Goal: Find specific page/section: Find specific page/section

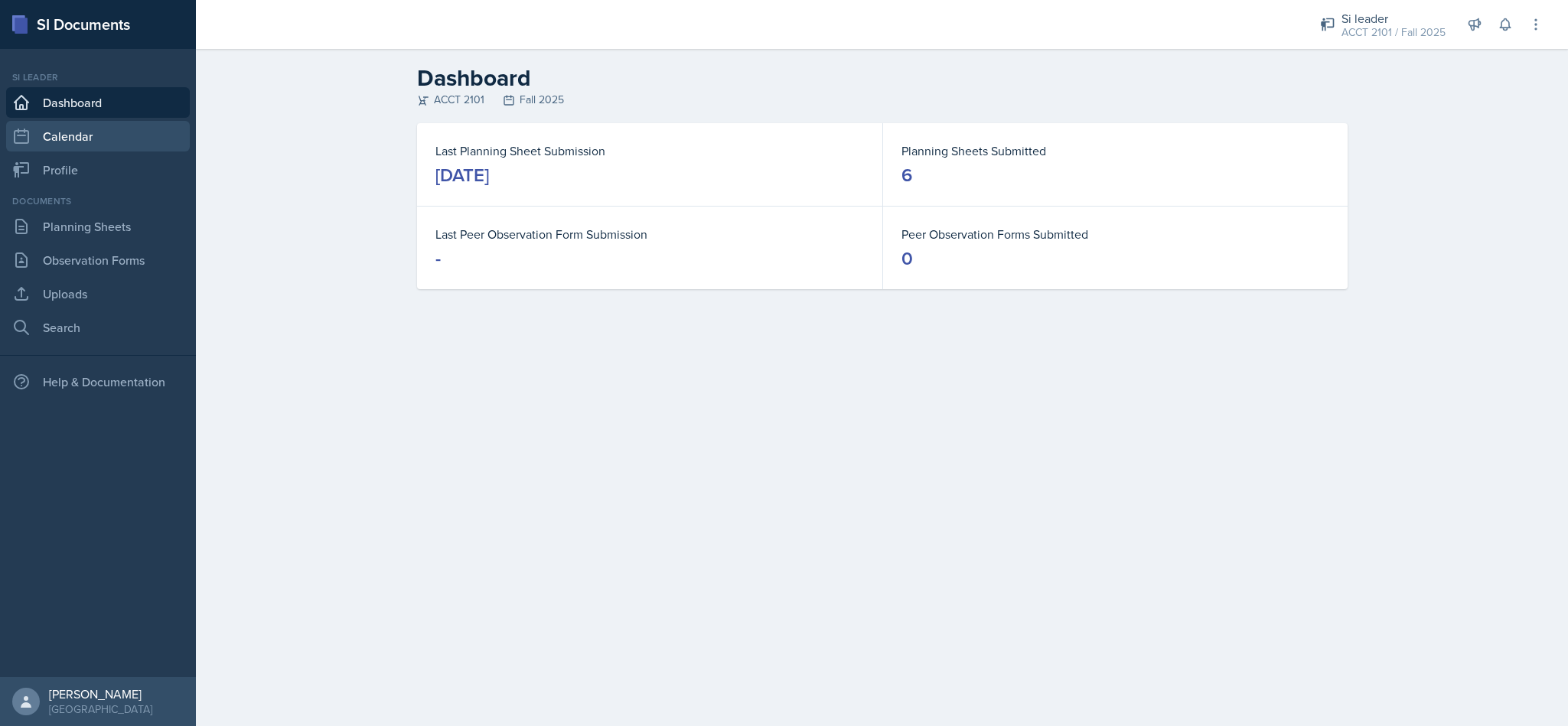
click at [116, 122] on link "Calendar" at bounding box center [98, 136] width 184 height 31
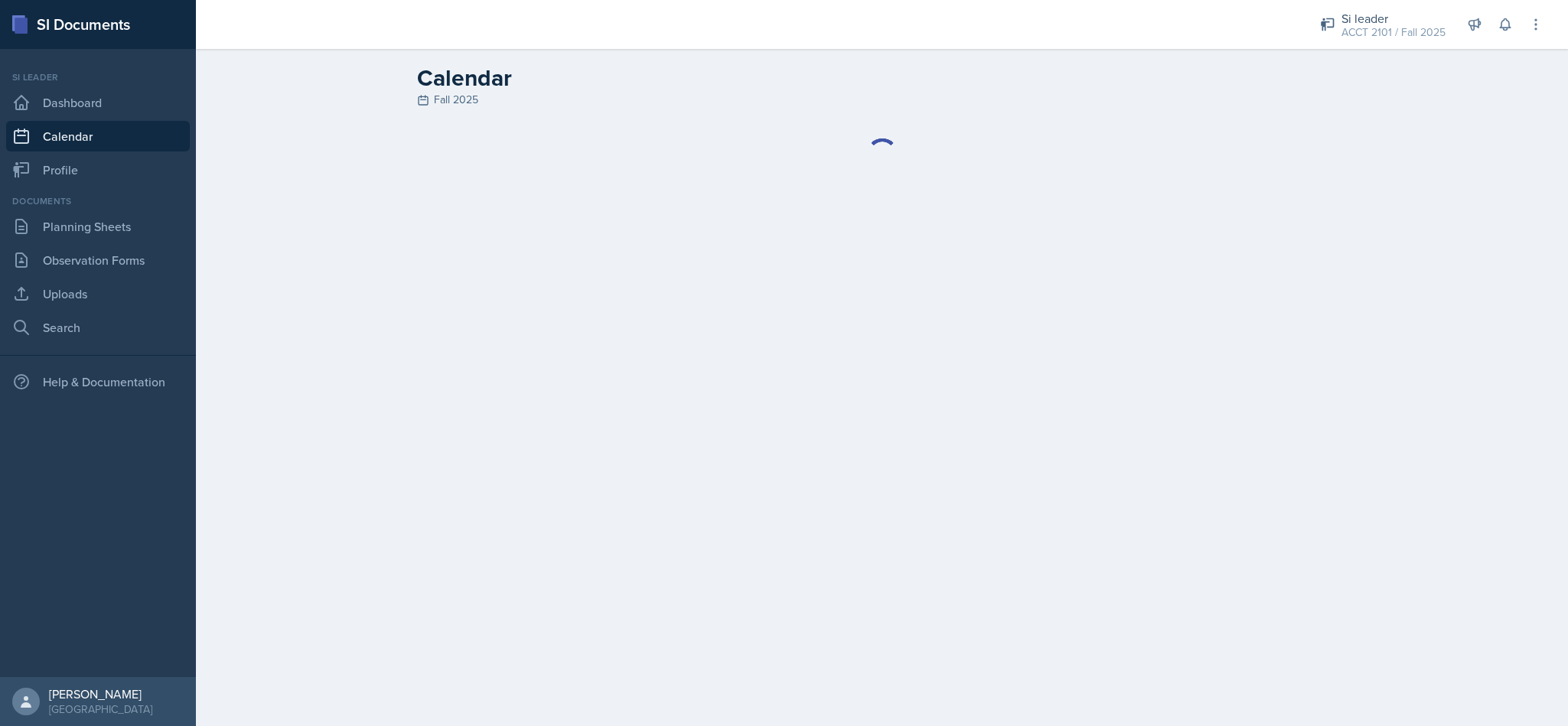
click at [116, 142] on link "Calendar" at bounding box center [98, 136] width 184 height 31
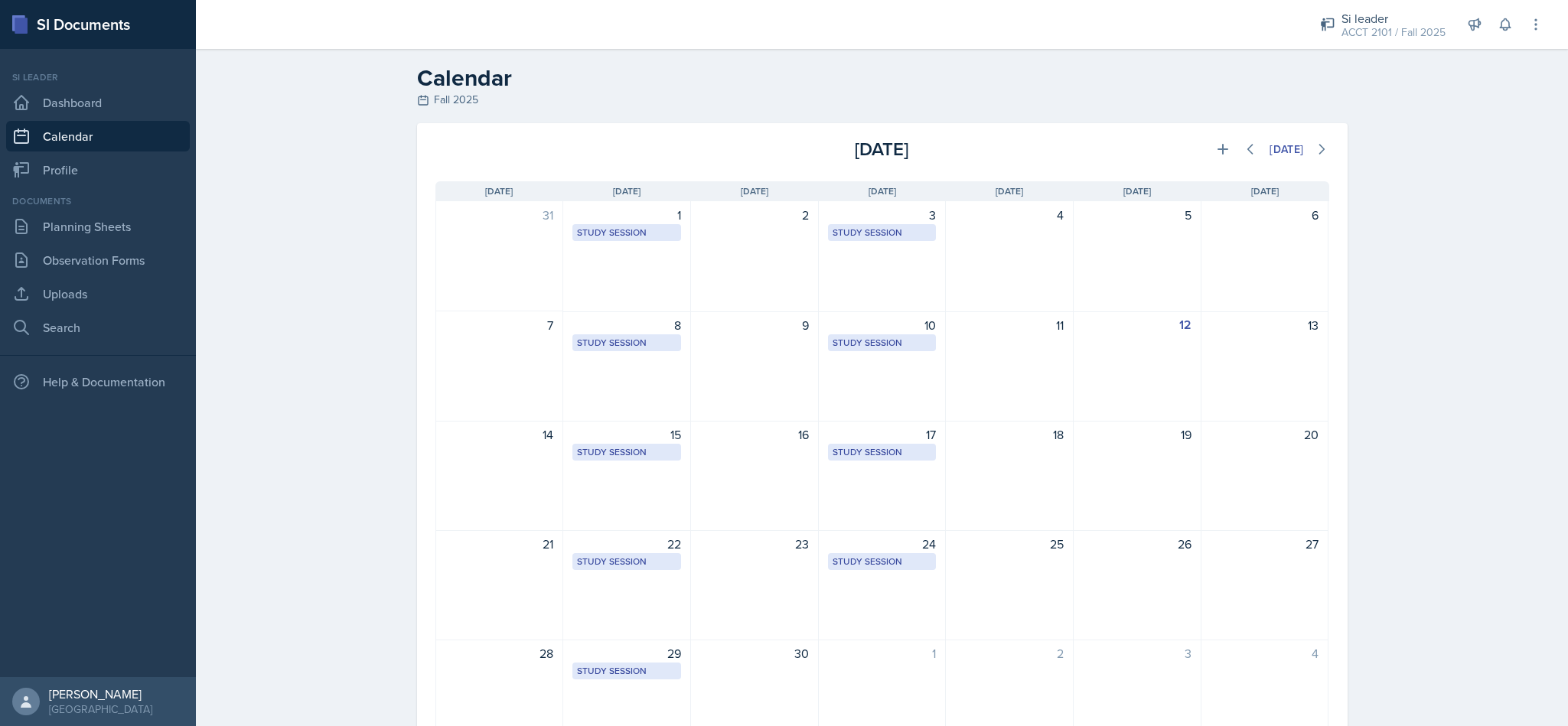
click at [1225, 136] on div "[DATE]" at bounding box center [1180, 149] width 298 height 27
click at [1394, 21] on div "Si leader" at bounding box center [1394, 18] width 104 height 18
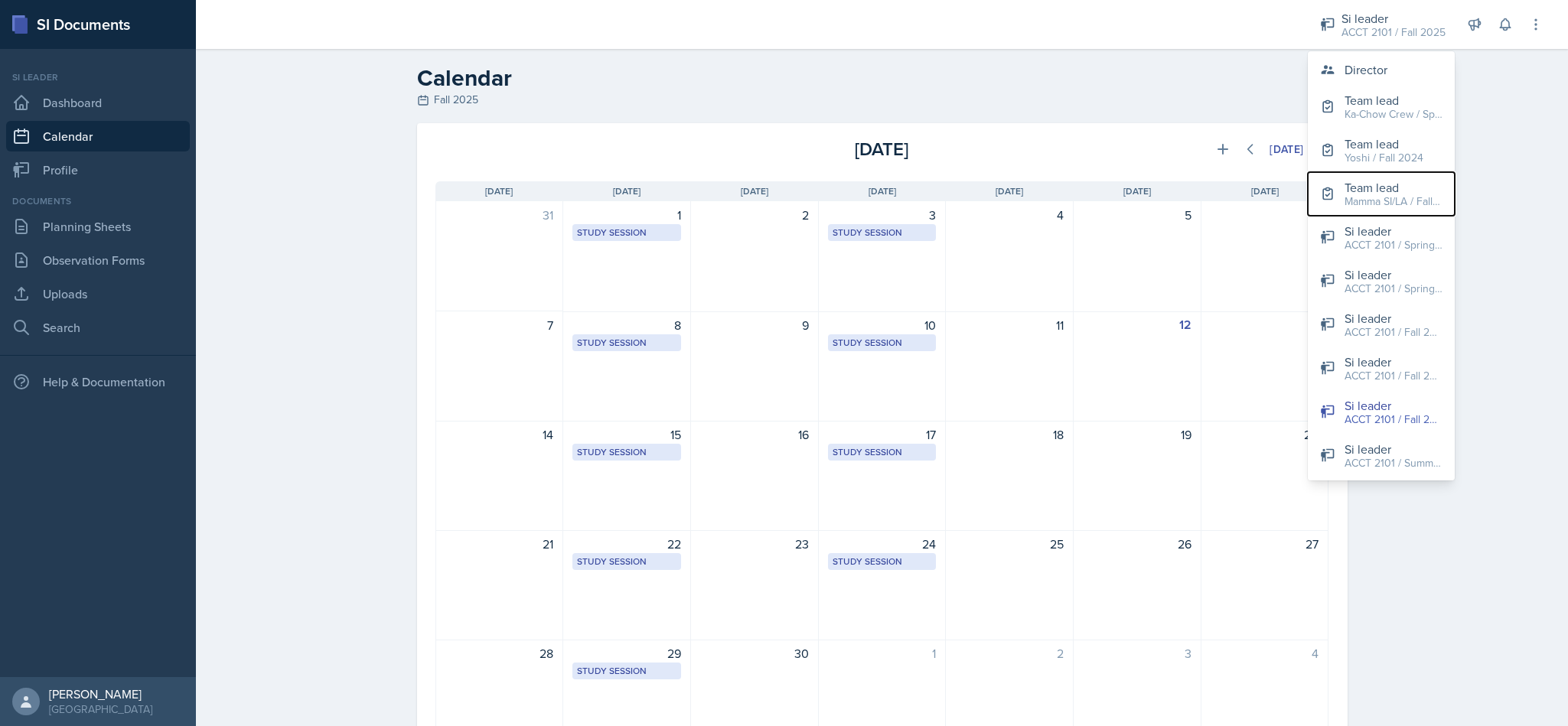
click at [1388, 205] on div "Mamma SI/LA / Fall 2025" at bounding box center [1394, 201] width 98 height 16
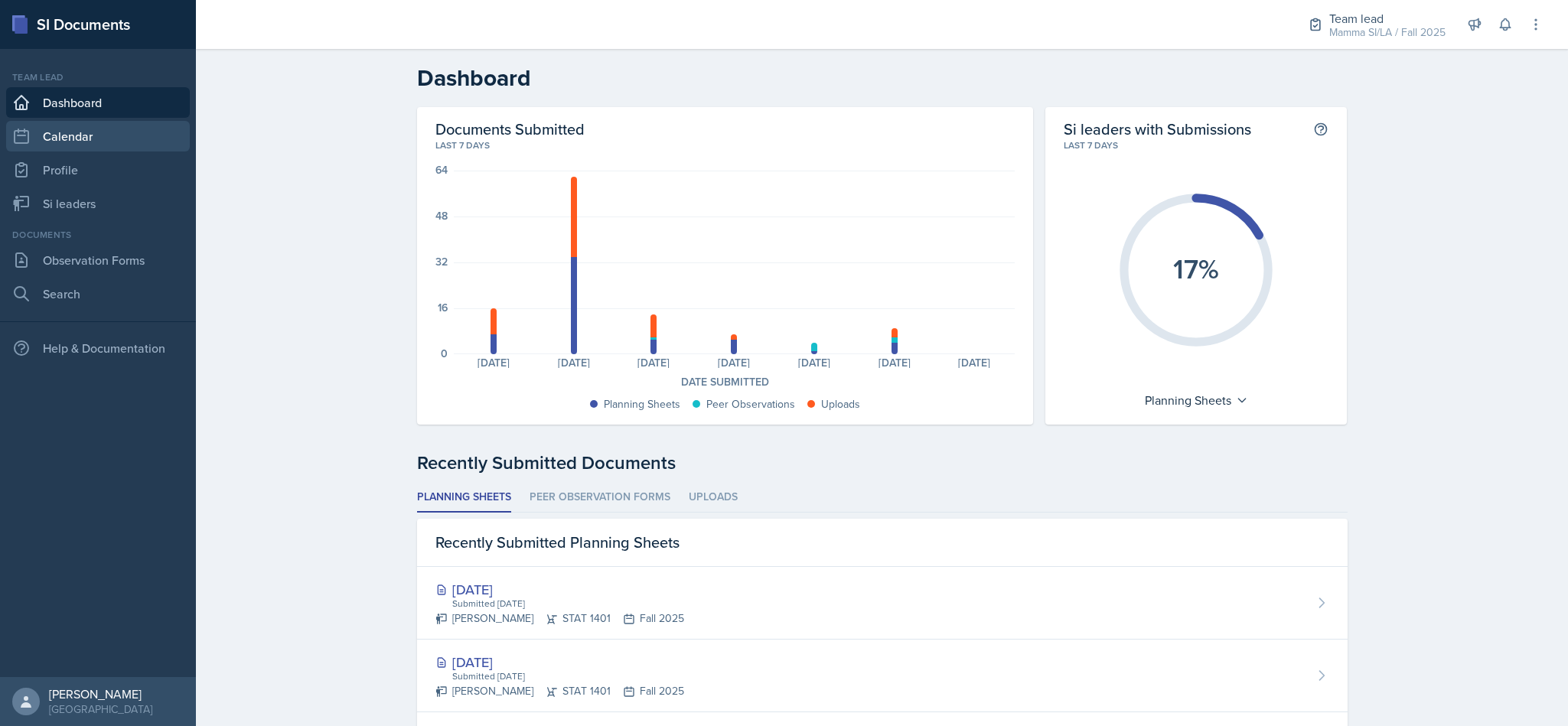
click at [122, 146] on link "Calendar" at bounding box center [98, 136] width 184 height 31
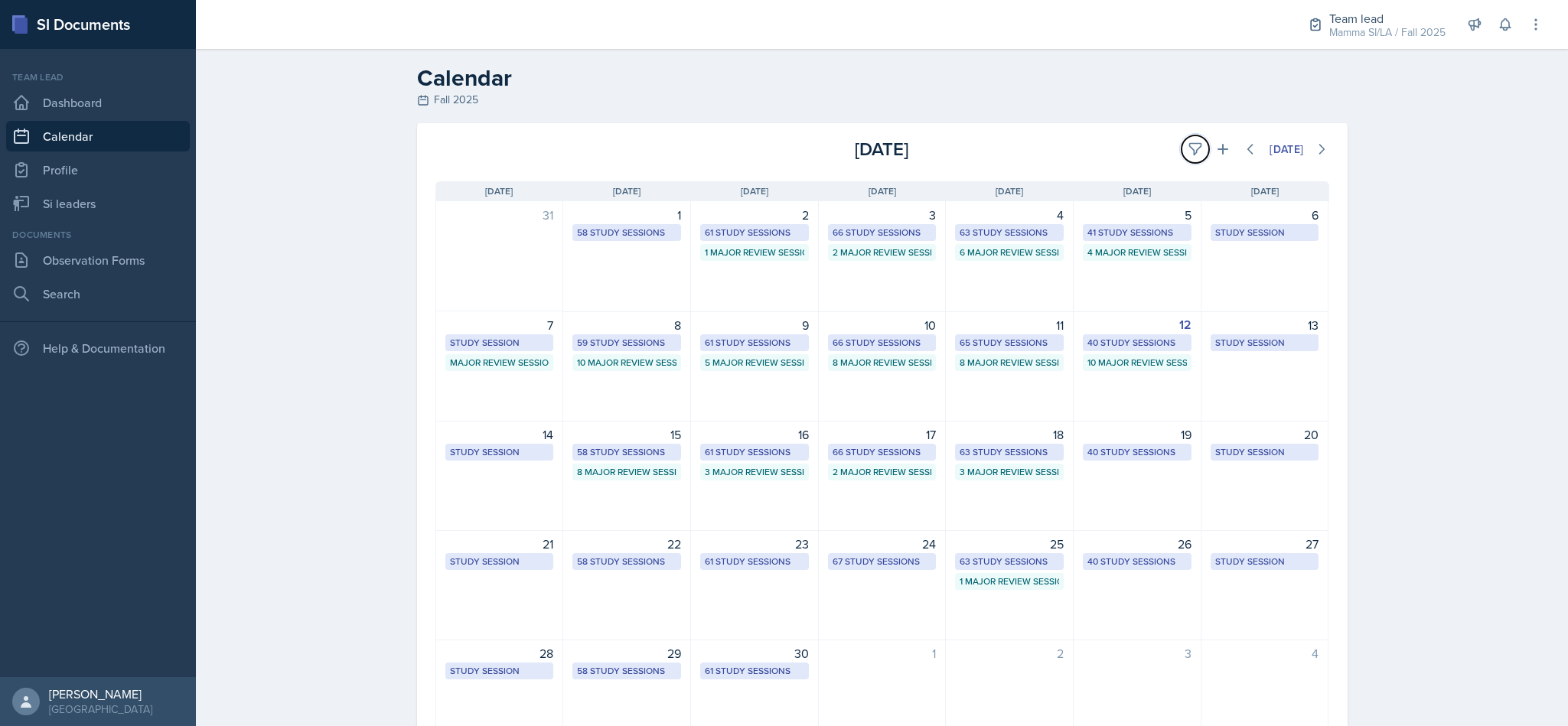
click at [1188, 149] on icon at bounding box center [1195, 149] width 16 height 16
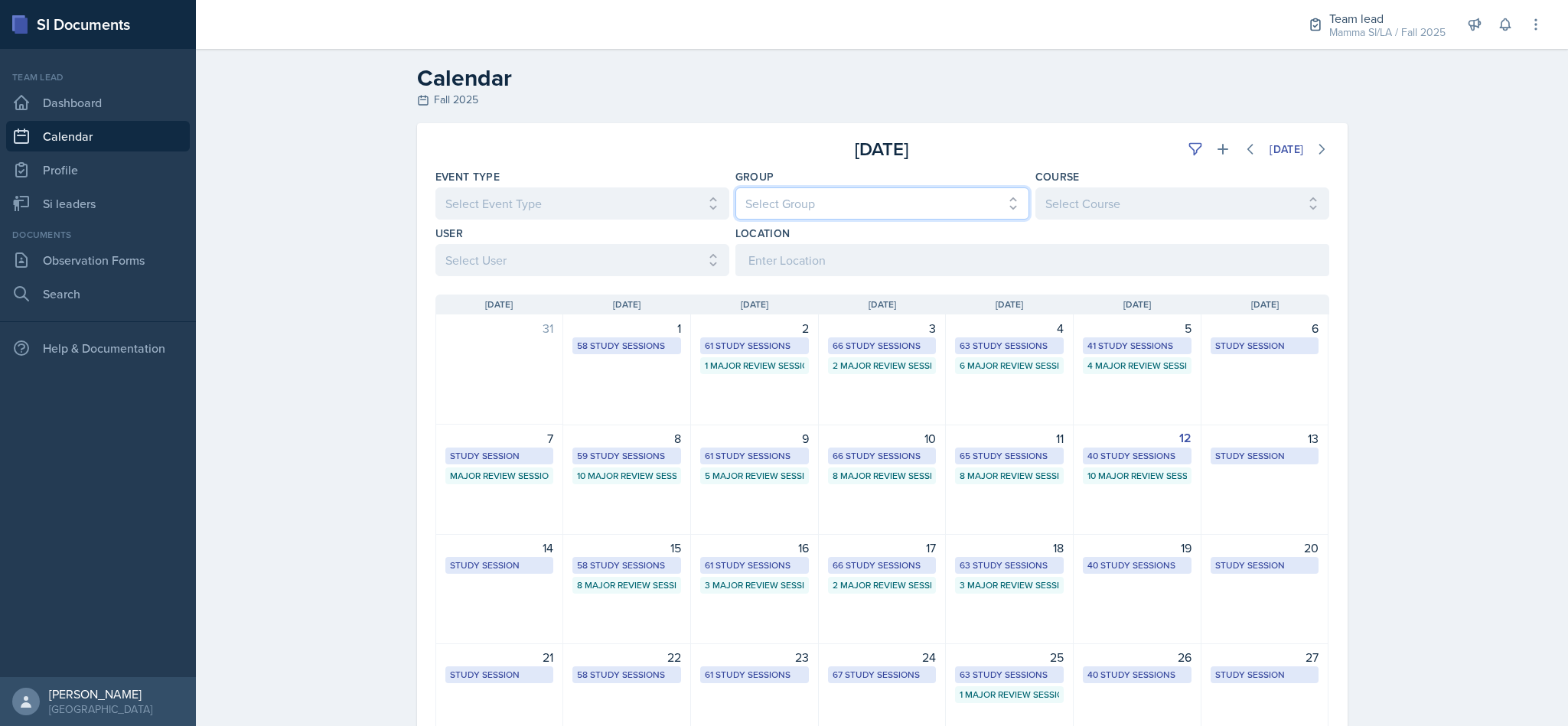
click at [978, 195] on select "Select Group All Demon SI of [GEOGRAPHIC_DATA] Les Mariettables Lion King Mamma…" at bounding box center [882, 203] width 294 height 32
select select "9642c9bf-76f9-4442-a3b4-36d015a1a667"
click at [735, 188] on select "Select Group All Demon SI of [GEOGRAPHIC_DATA] Les Mariettables Lion King Mamma…" at bounding box center [882, 203] width 294 height 32
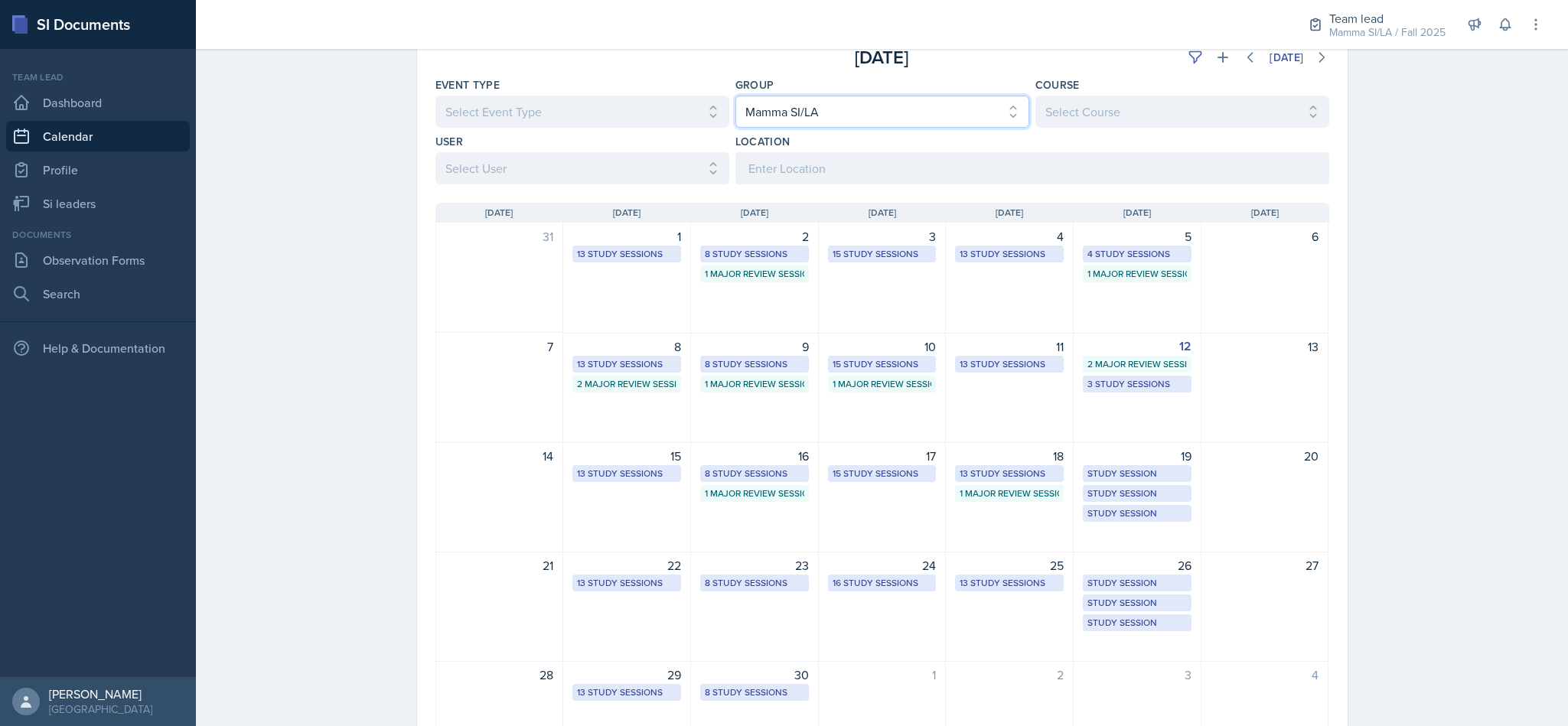
scroll to position [106, 0]
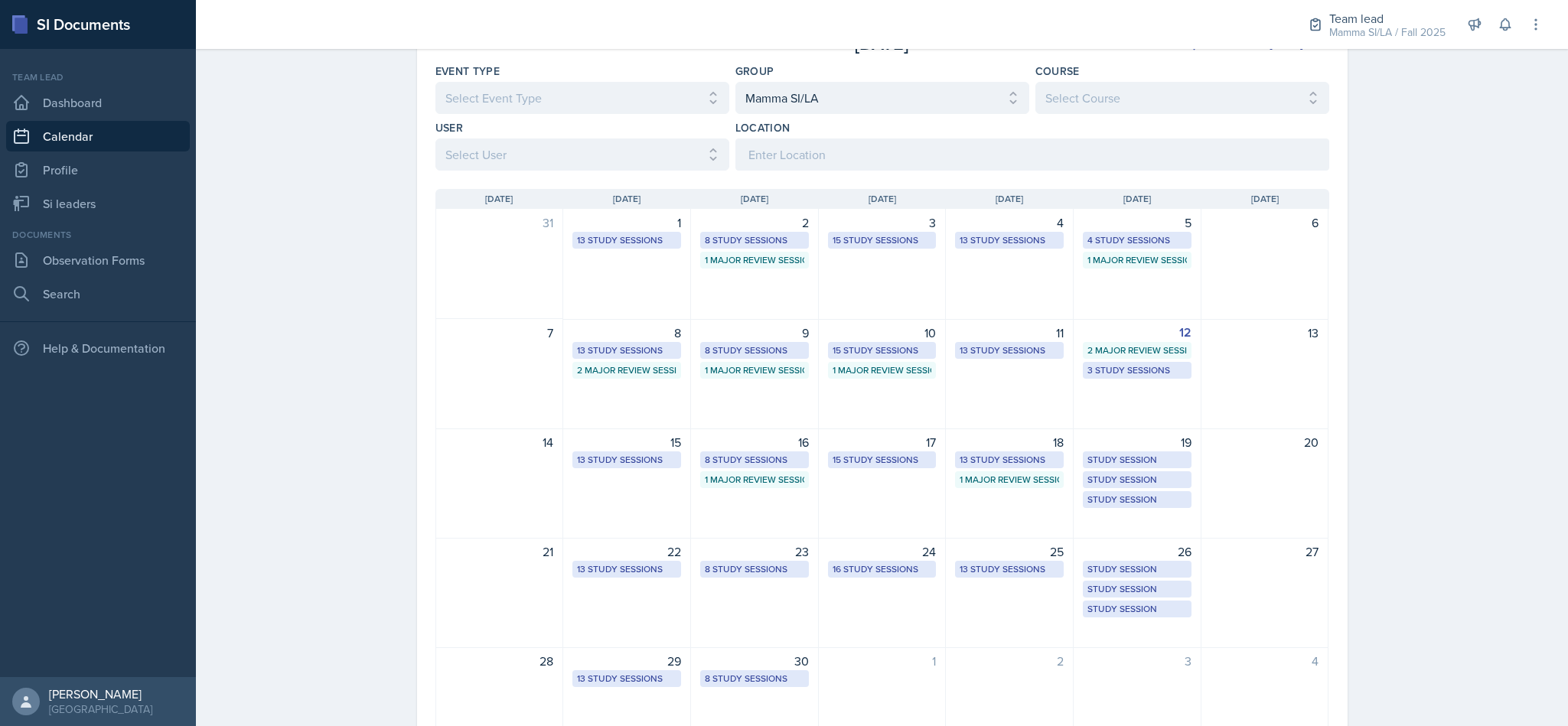
click at [1139, 292] on div "5 4 Study Sessions 1 Major Review Session" at bounding box center [1137, 265] width 128 height 111
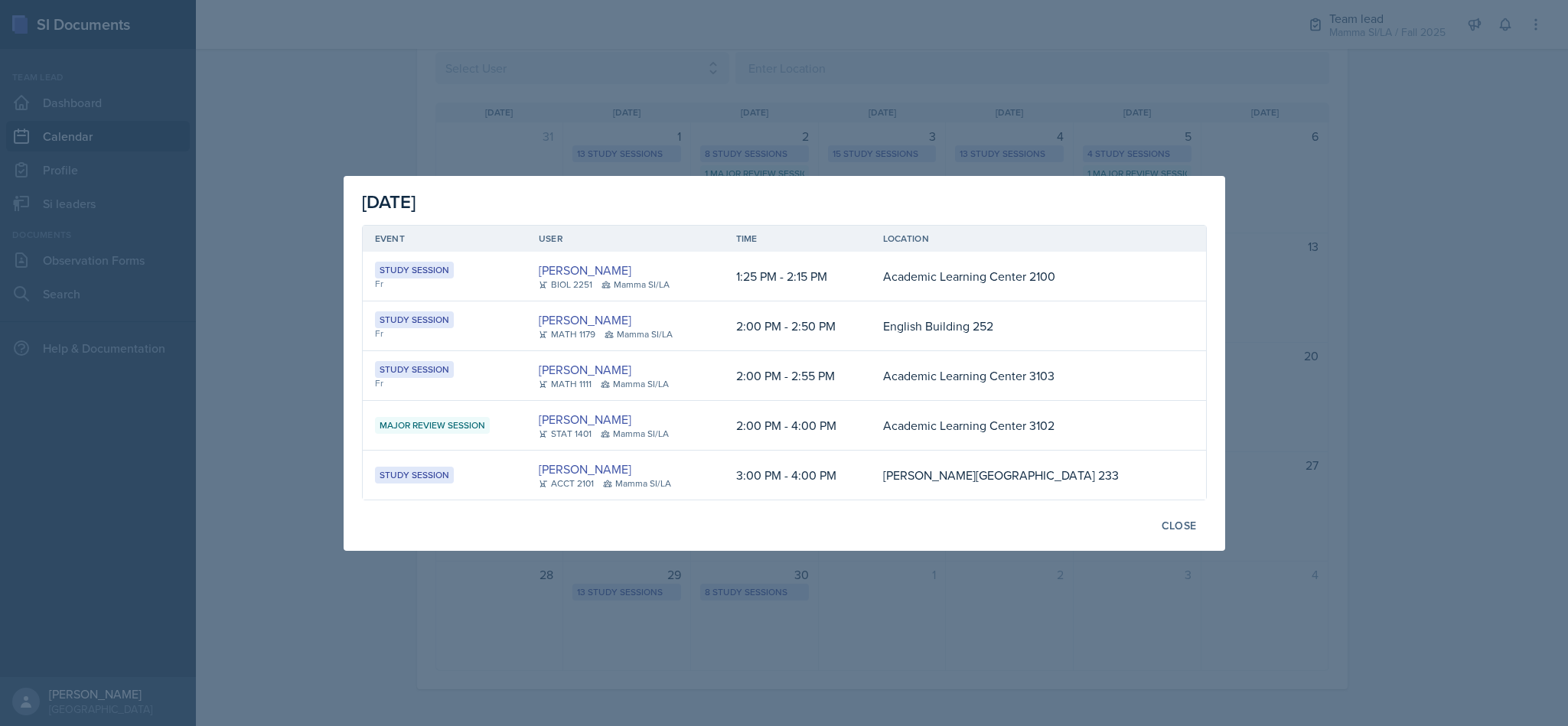
scroll to position [0, 0]
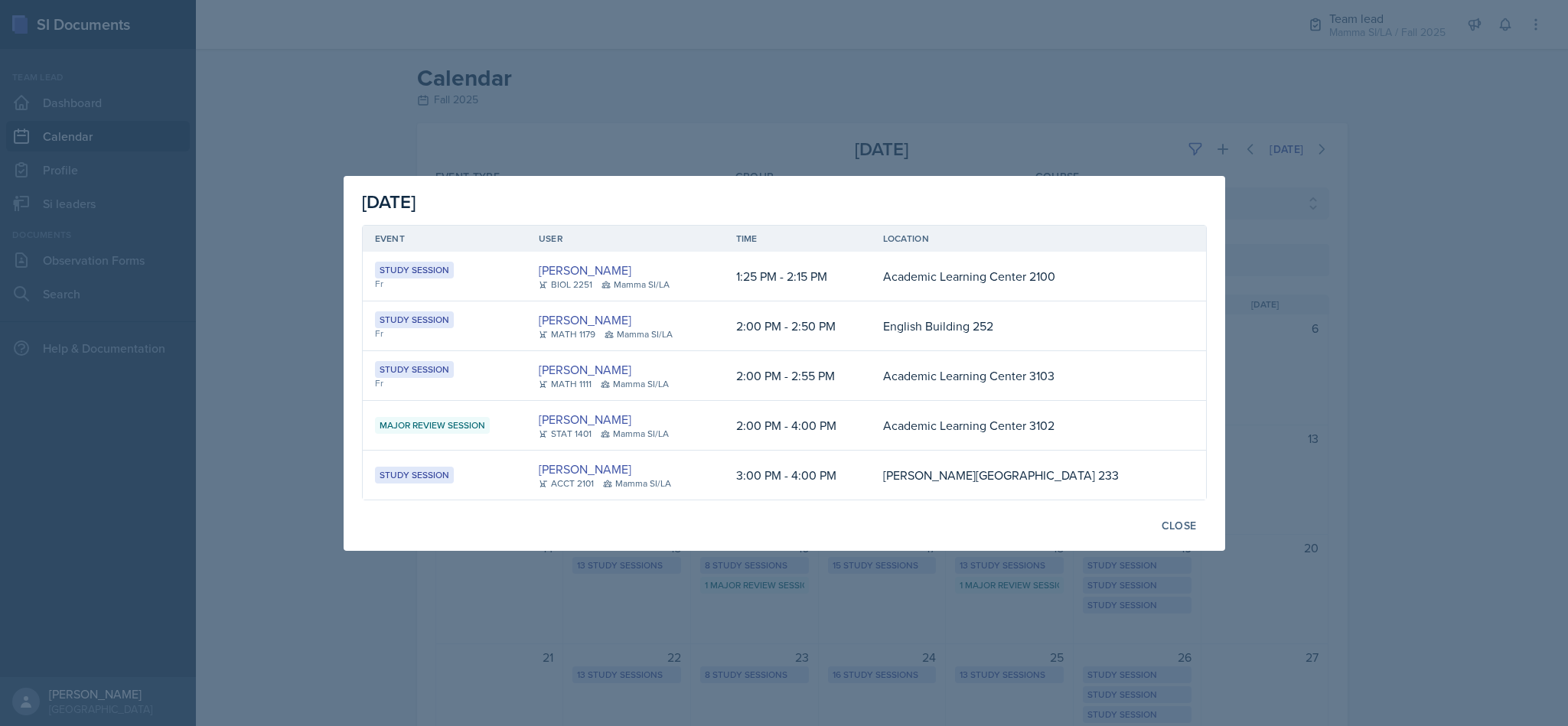
click at [1141, 79] on div at bounding box center [784, 363] width 1568 height 726
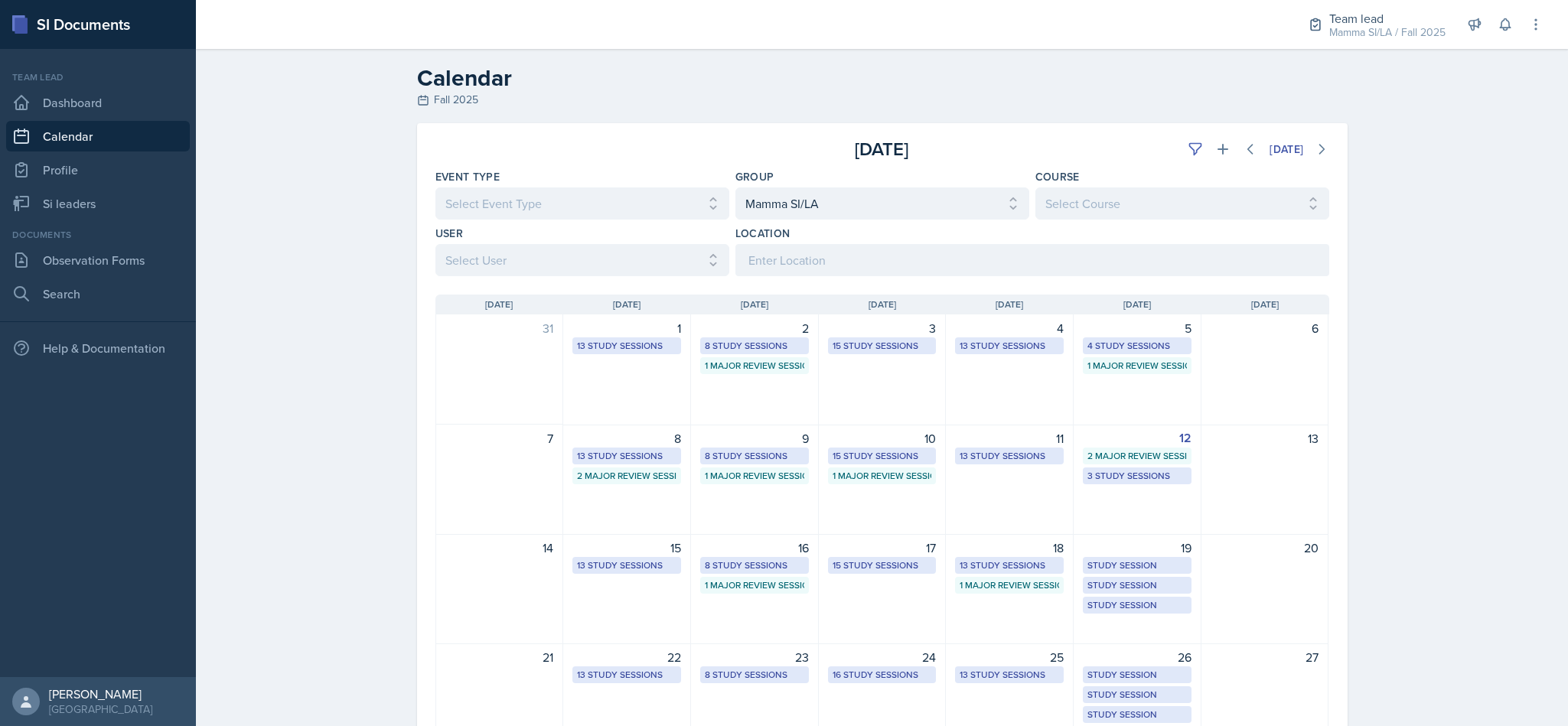
click at [1371, 26] on div "Mamma SI/LA / Fall 2025" at bounding box center [1388, 32] width 117 height 16
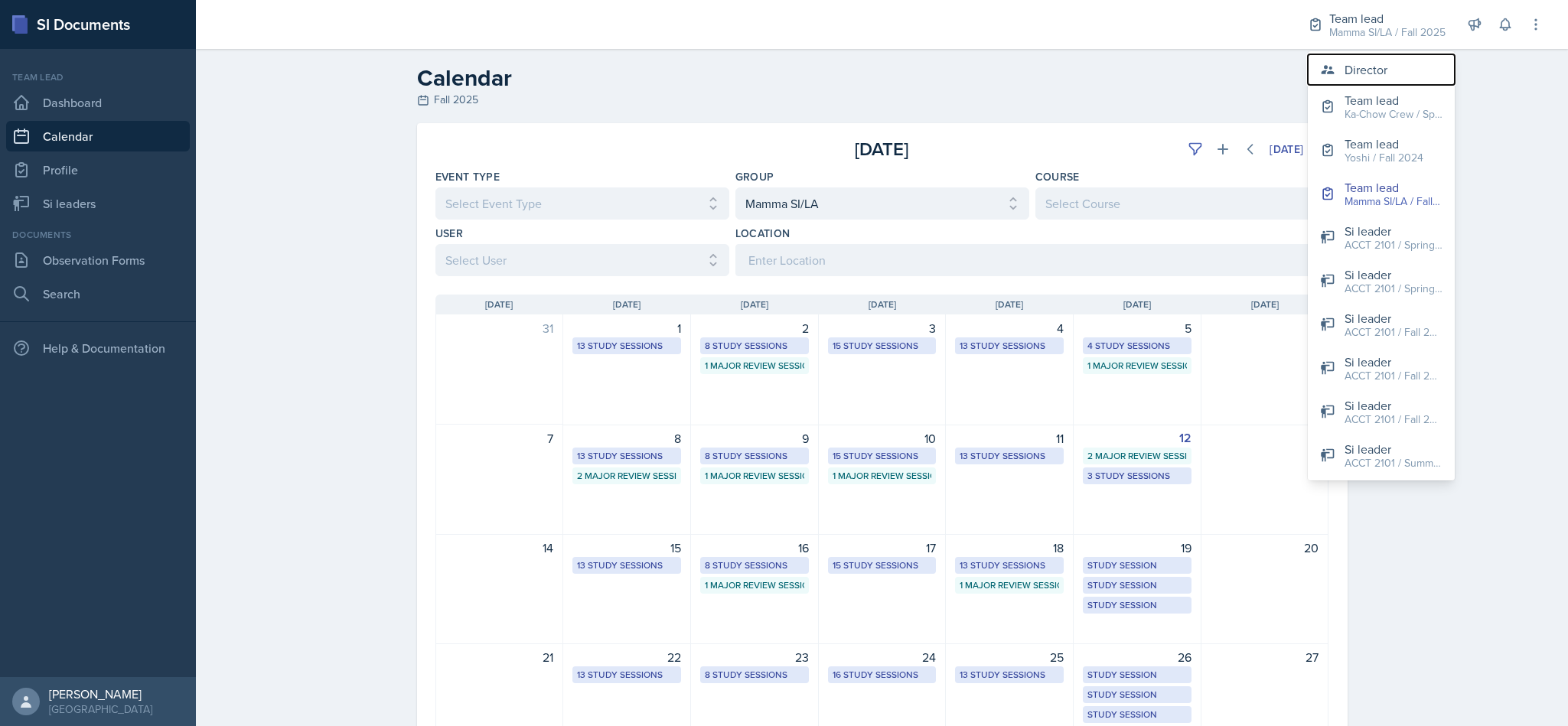
click at [1374, 60] on div "Director" at bounding box center [1366, 69] width 43 height 18
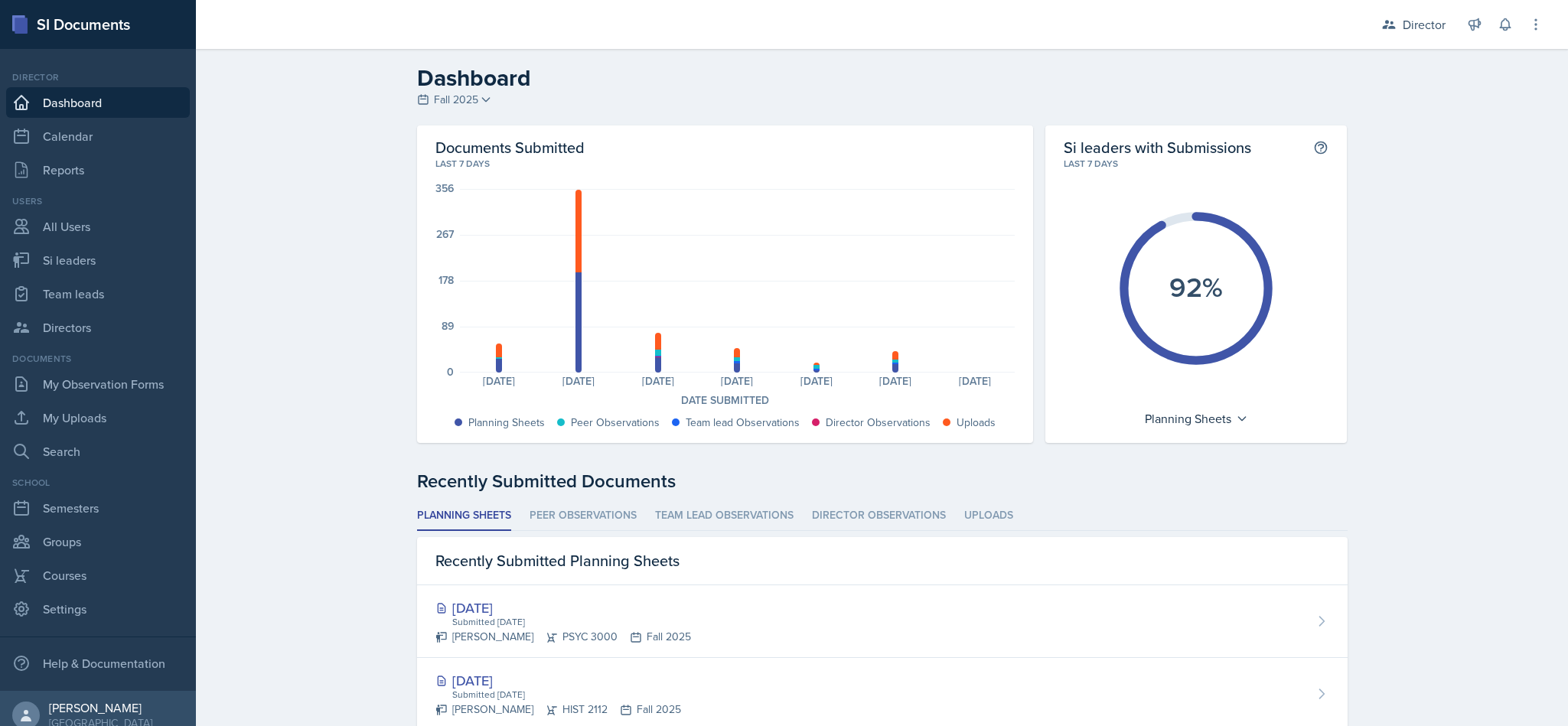
click at [97, 314] on link "Directors" at bounding box center [98, 327] width 184 height 31
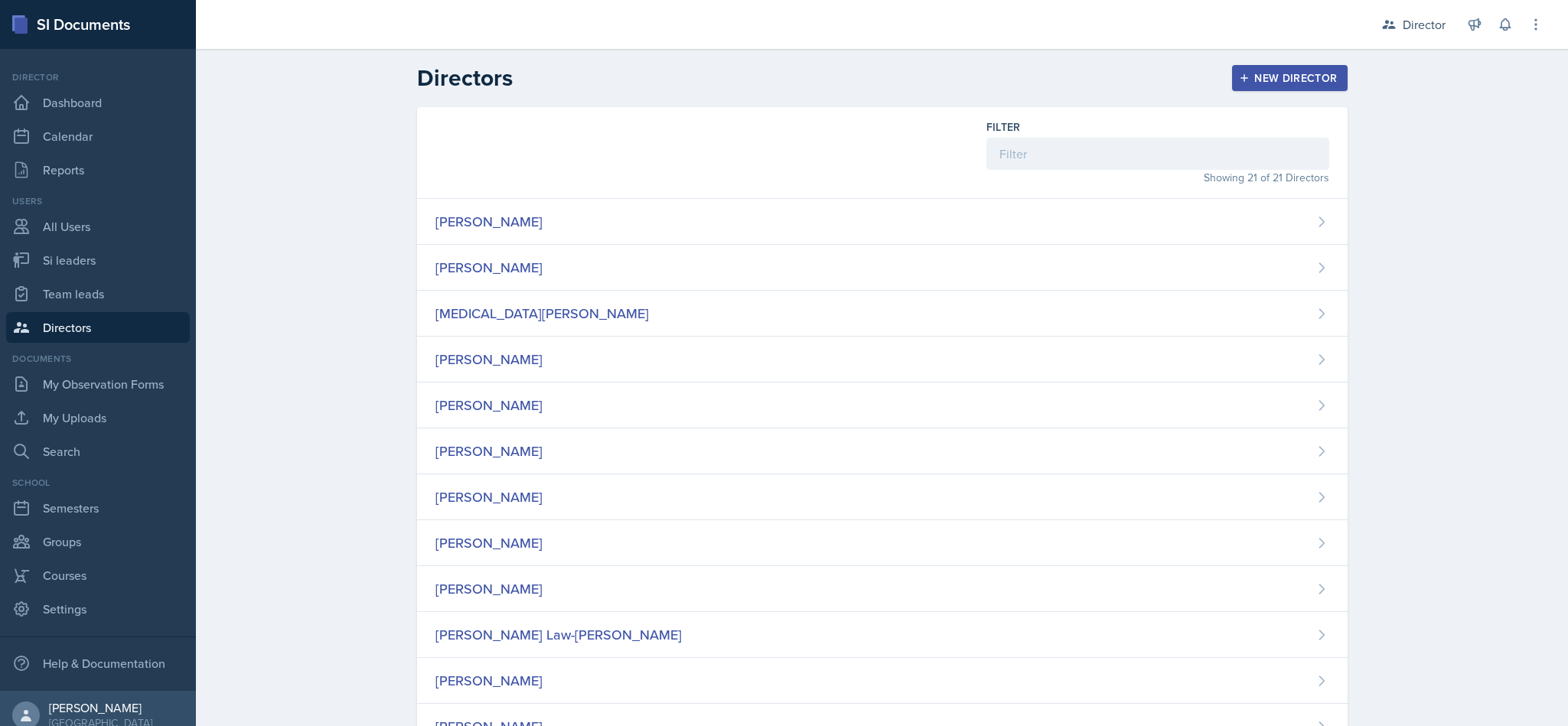
click at [113, 296] on link "Team leads" at bounding box center [98, 294] width 184 height 31
select select "2bed604d-1099-4043-b1bc-2365e8740244"
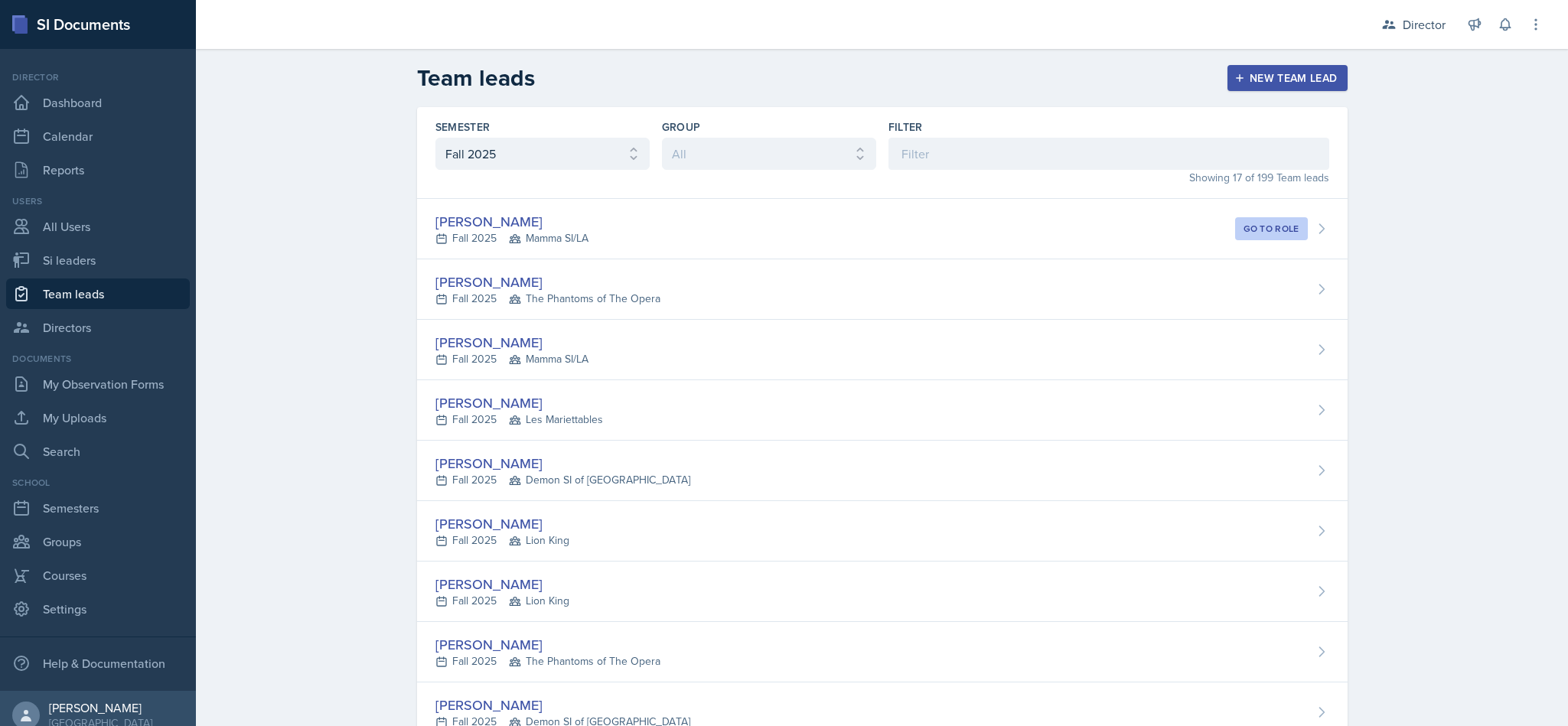
click at [946, 218] on div "[PERSON_NAME] Fall 2025 Mamma SI/LA Go to role" at bounding box center [882, 229] width 930 height 60
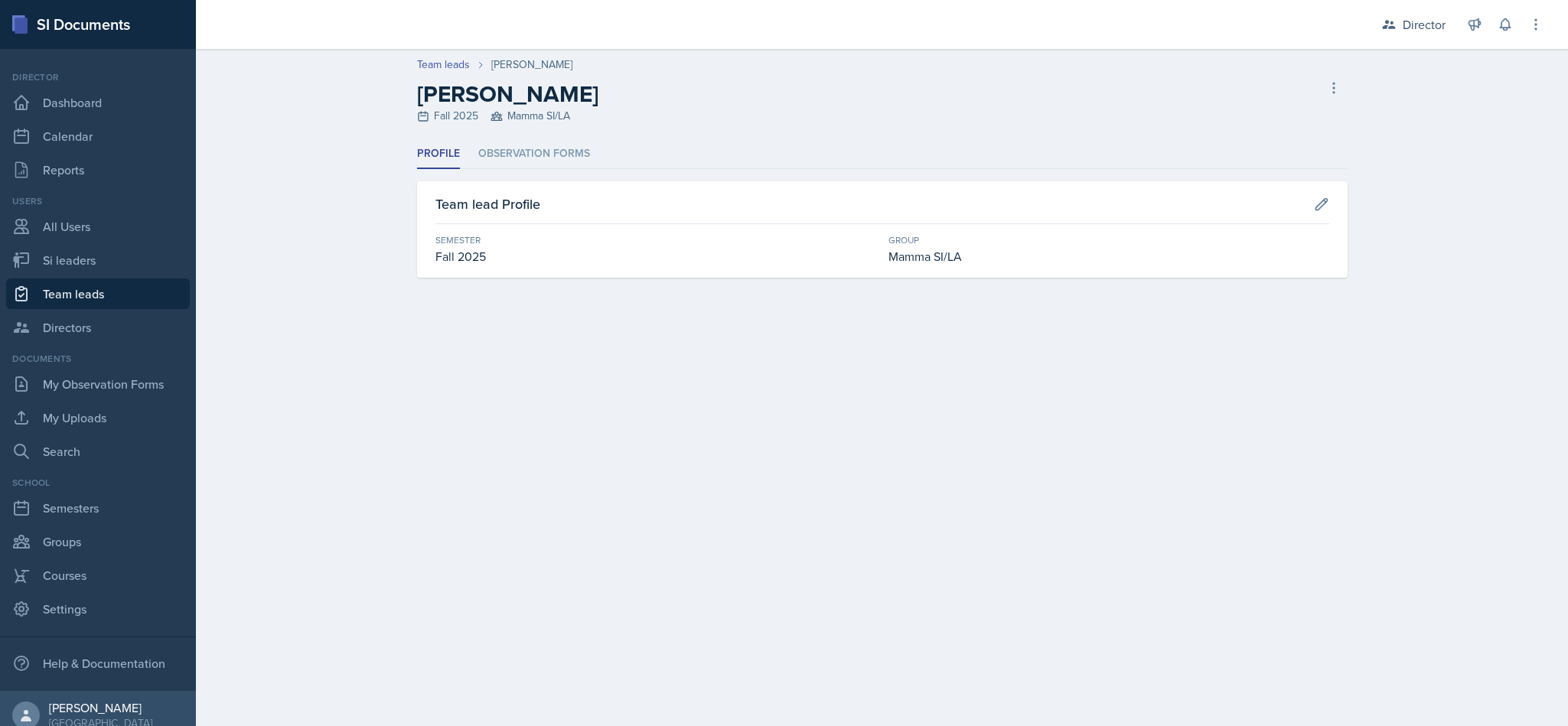
click at [583, 141] on li "Observation Forms" at bounding box center [533, 154] width 112 height 30
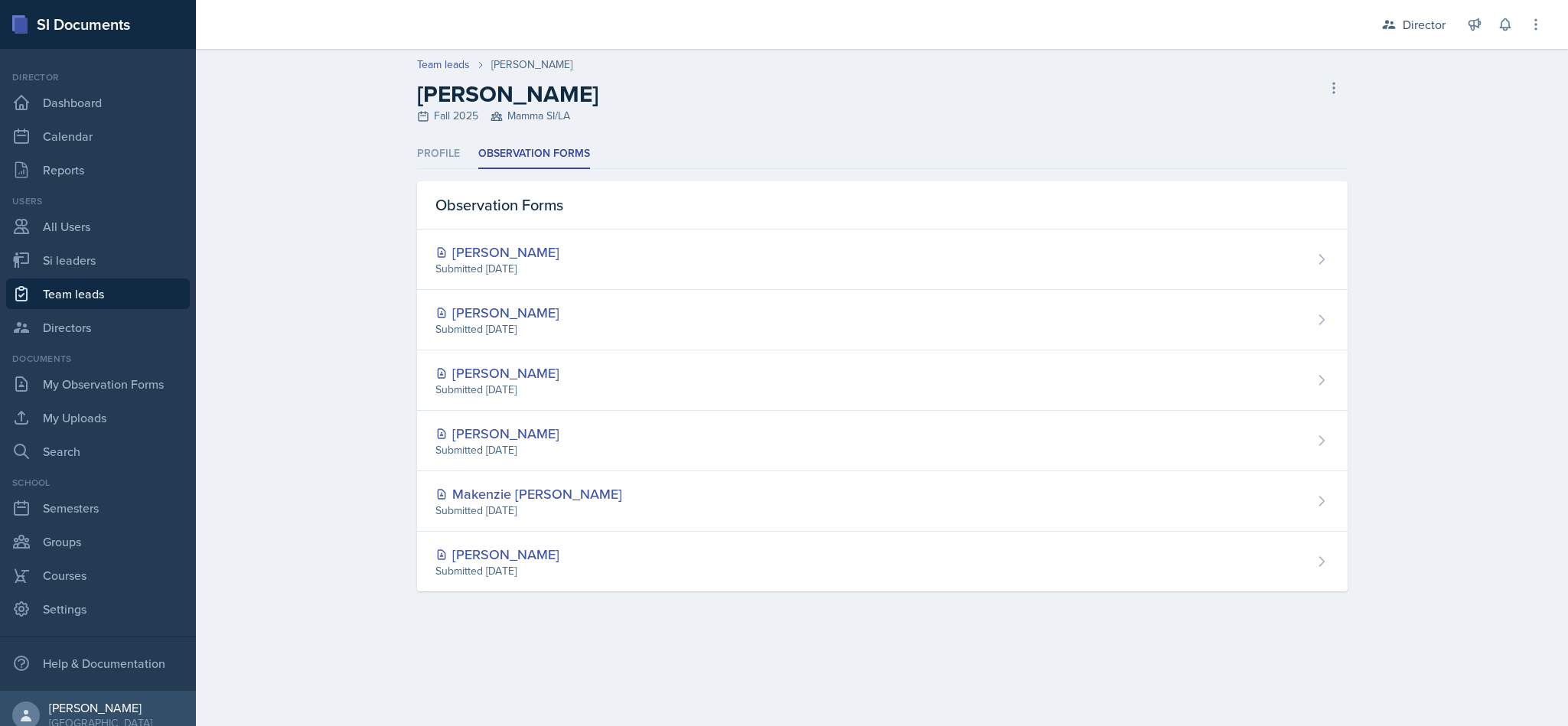
click at [148, 301] on link "Team leads" at bounding box center [98, 294] width 184 height 31
select select "2bed604d-1099-4043-b1bc-2365e8740244"
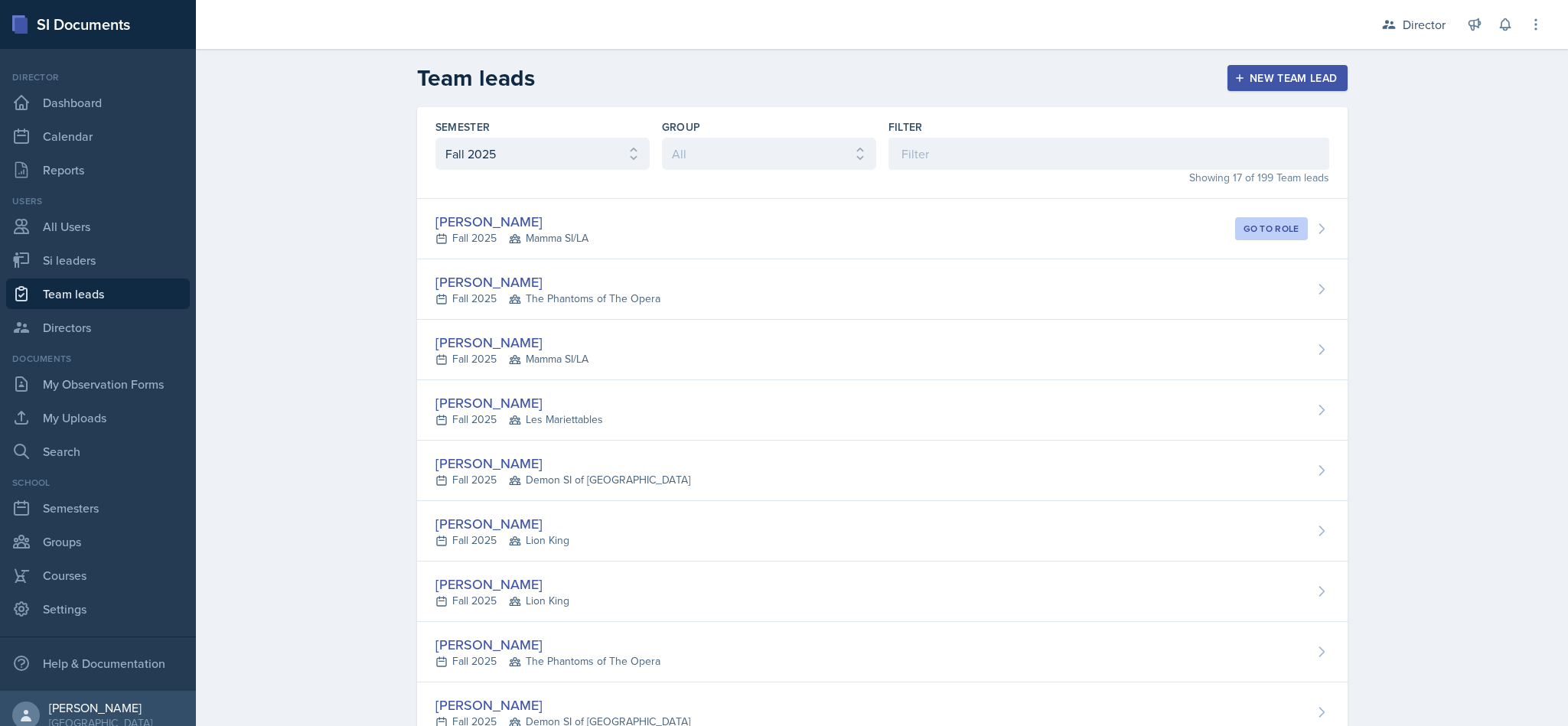
click at [841, 361] on div "[PERSON_NAME] Fall 2025 Mamma SI/LA" at bounding box center [882, 350] width 930 height 60
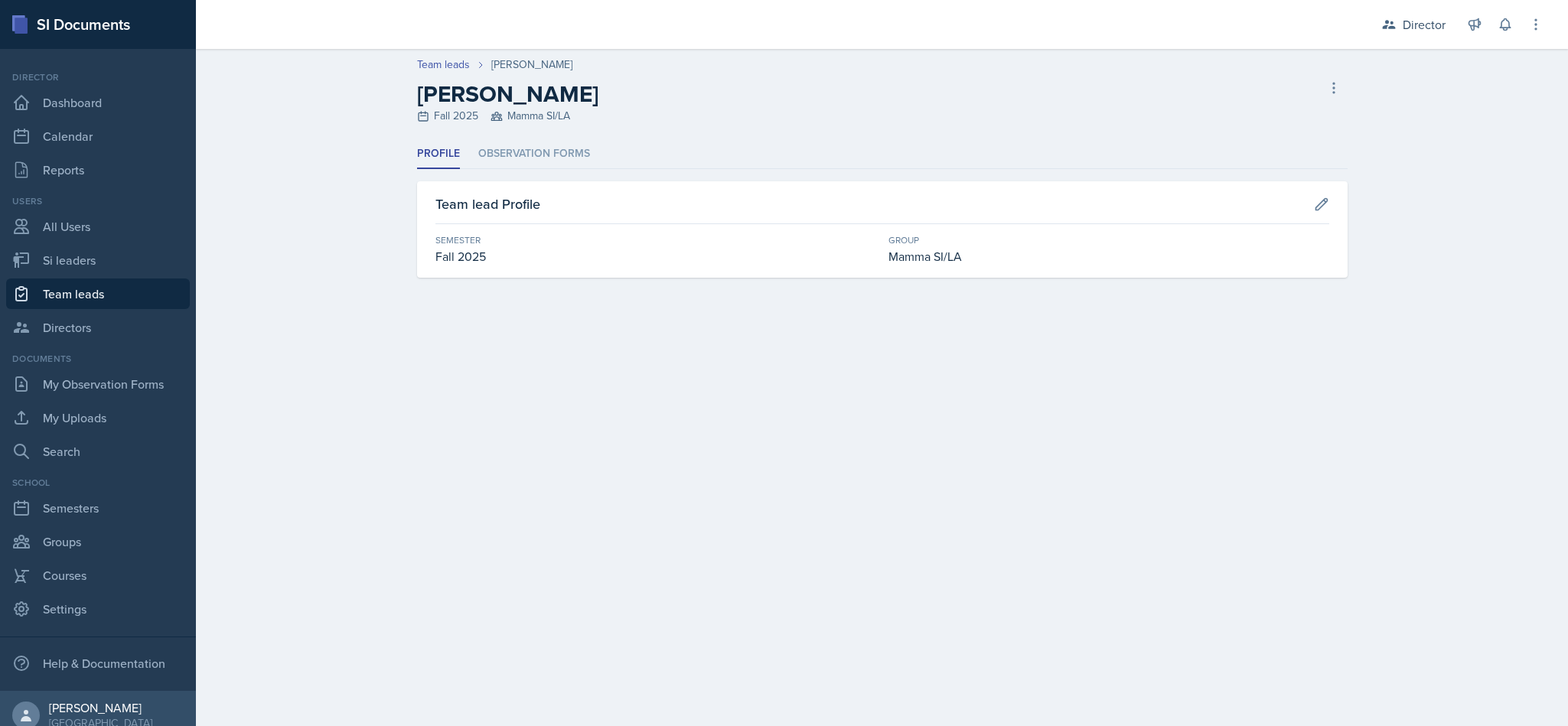
click at [549, 163] on li "Observation Forms" at bounding box center [533, 154] width 112 height 30
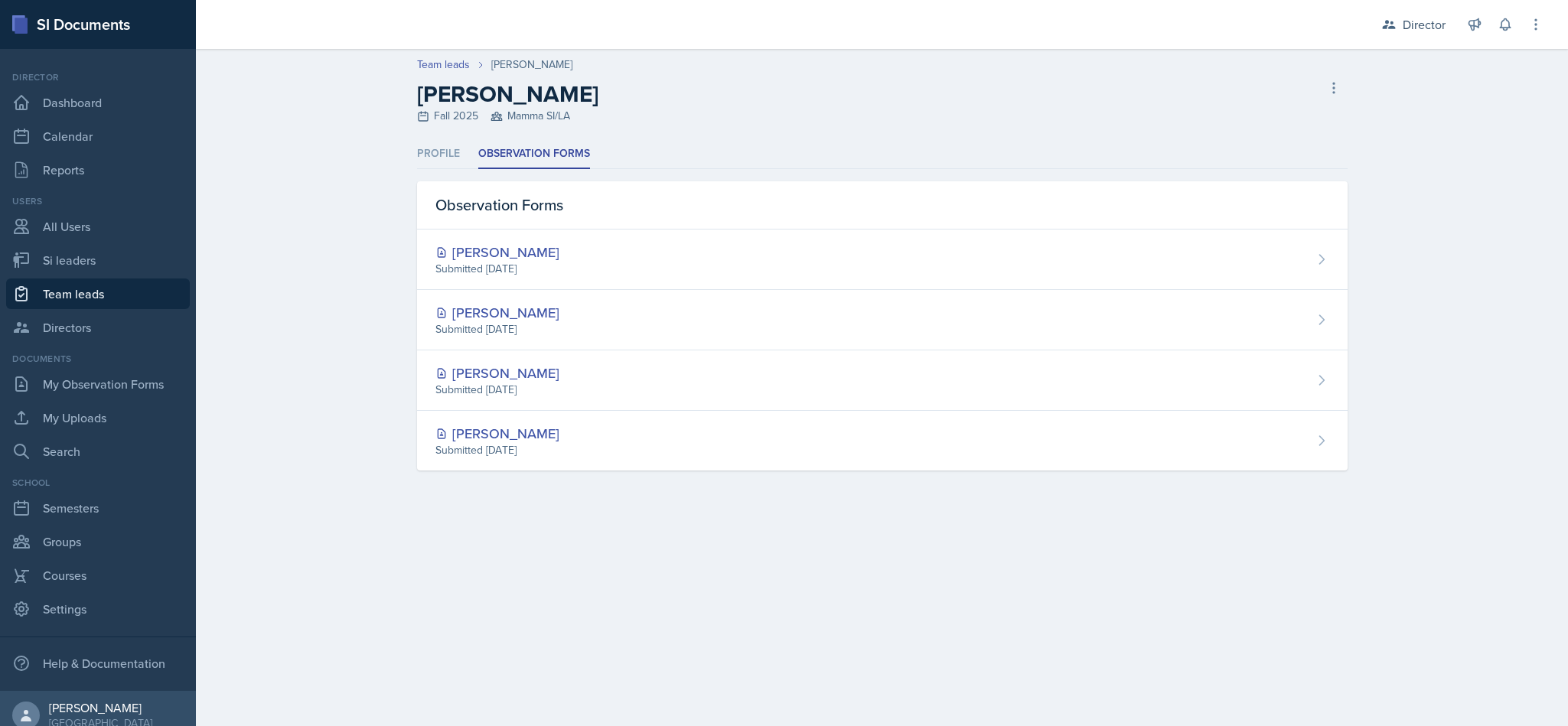
click at [125, 302] on link "Team leads" at bounding box center [98, 294] width 184 height 31
select select "2bed604d-1099-4043-b1bc-2365e8740244"
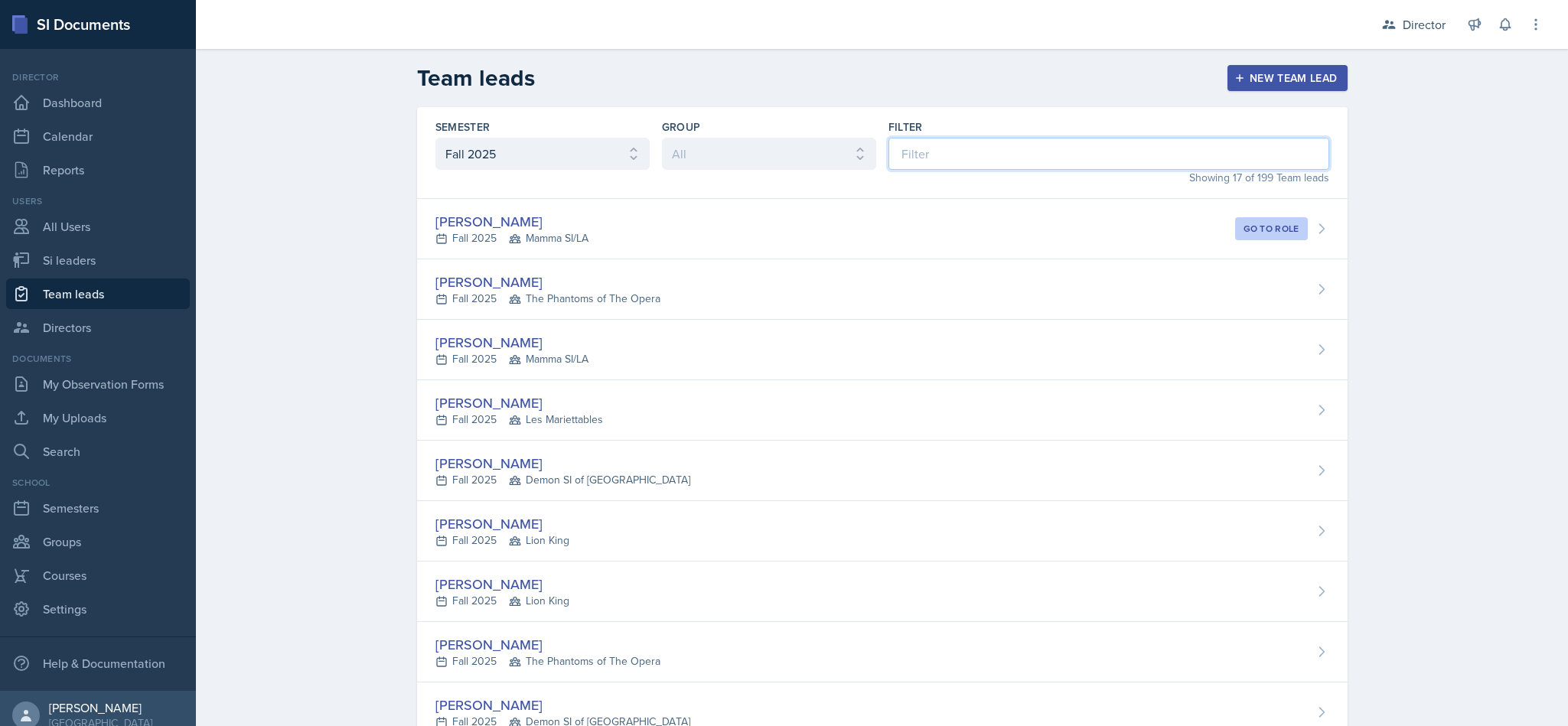
click at [964, 152] on input at bounding box center [1108, 154] width 441 height 32
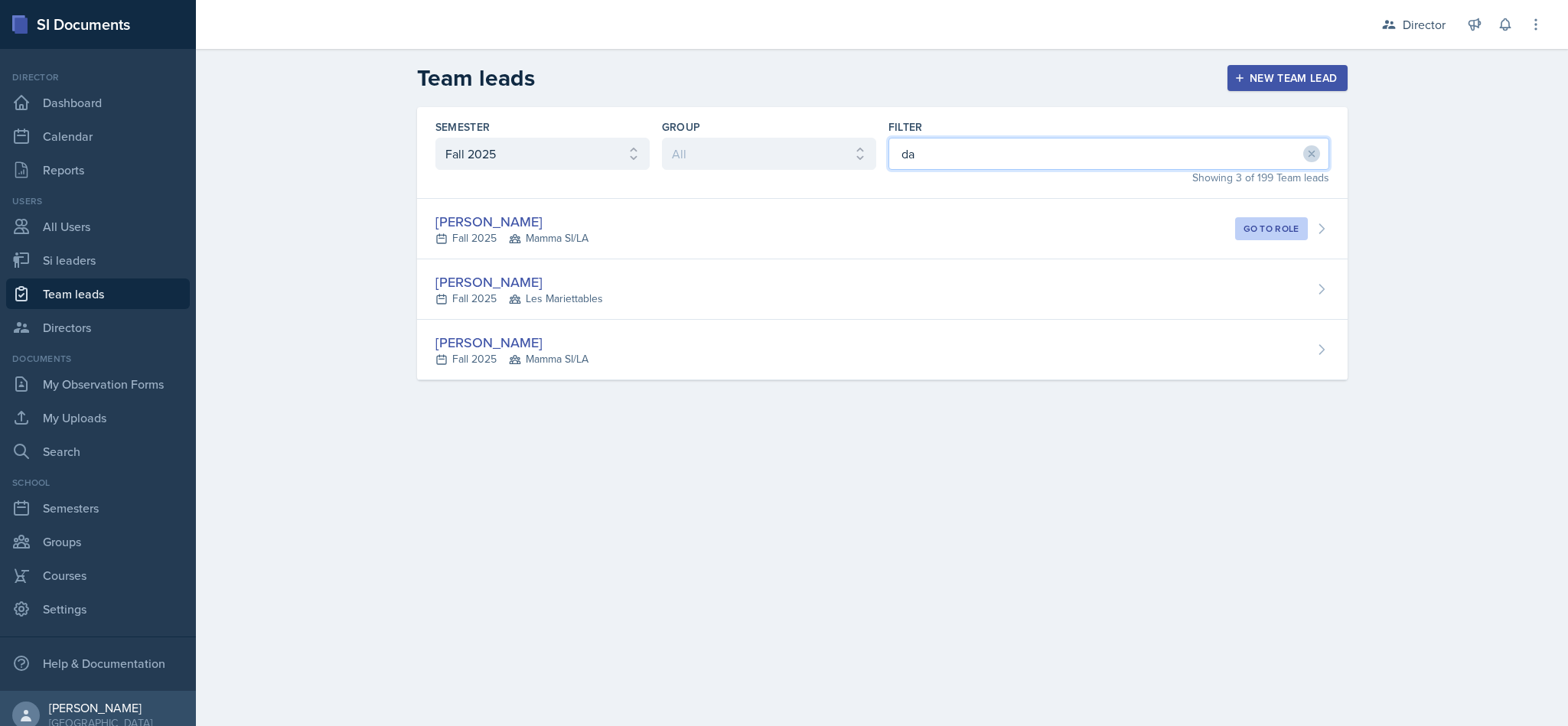
type input "da"
click at [554, 363] on span "Mamma SI/LA" at bounding box center [548, 359] width 79 height 16
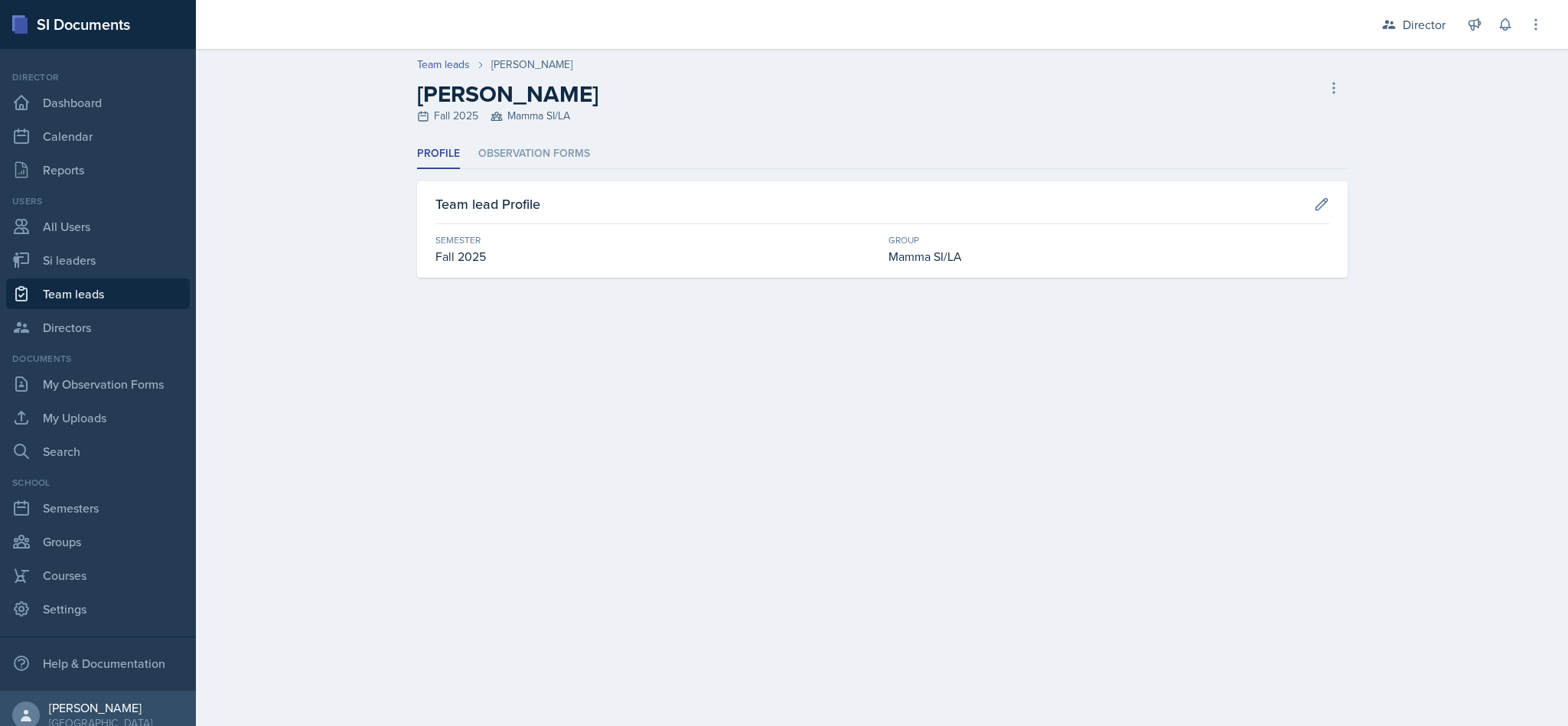
click at [560, 166] on li "Observation Forms" at bounding box center [533, 154] width 112 height 30
